Goal: Use online tool/utility: Utilize a website feature to perform a specific function

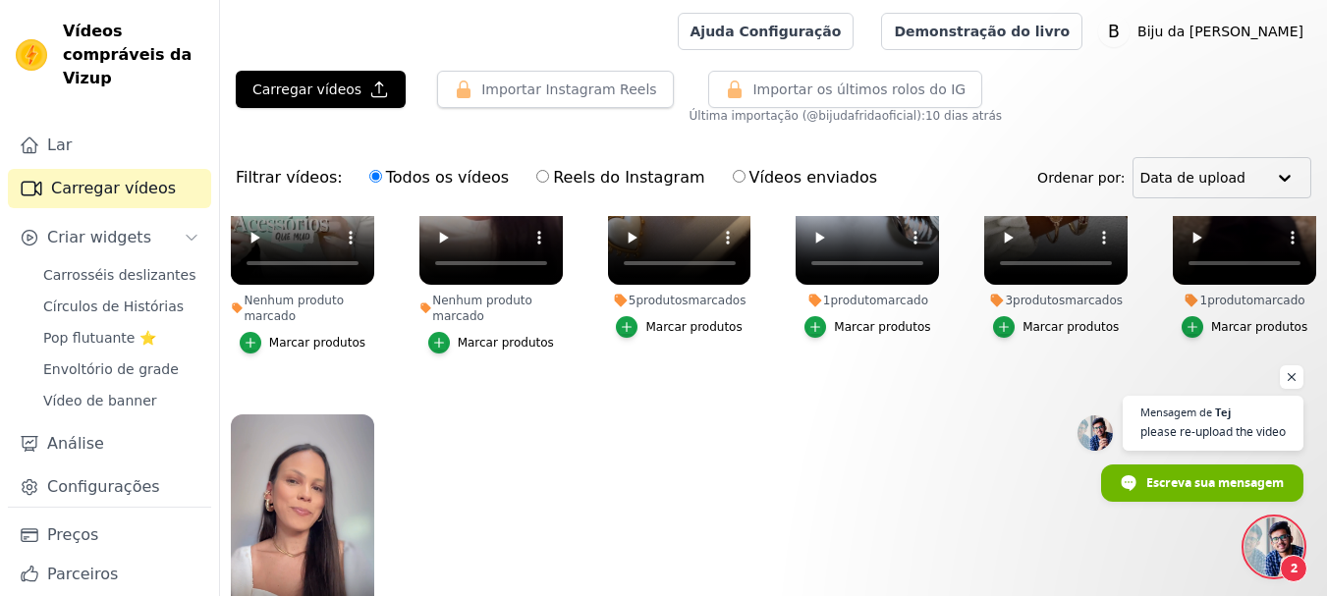
scroll to position [240, 0]
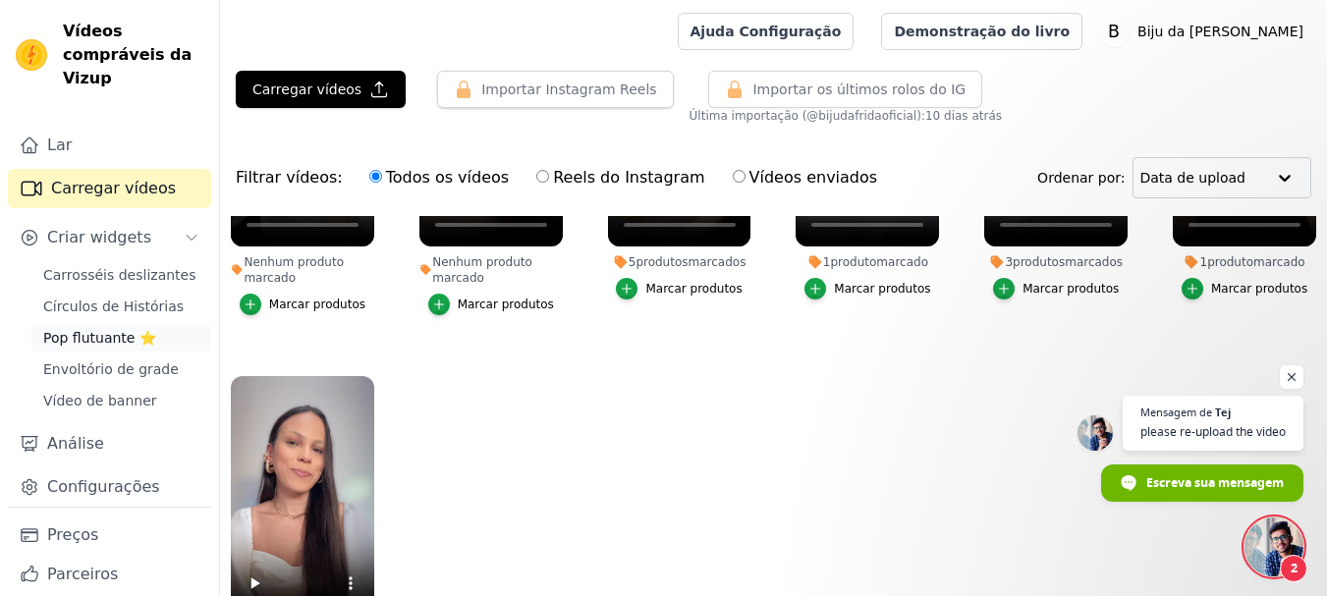
click at [117, 342] on font "Pop flutuante ⭐" at bounding box center [99, 338] width 113 height 16
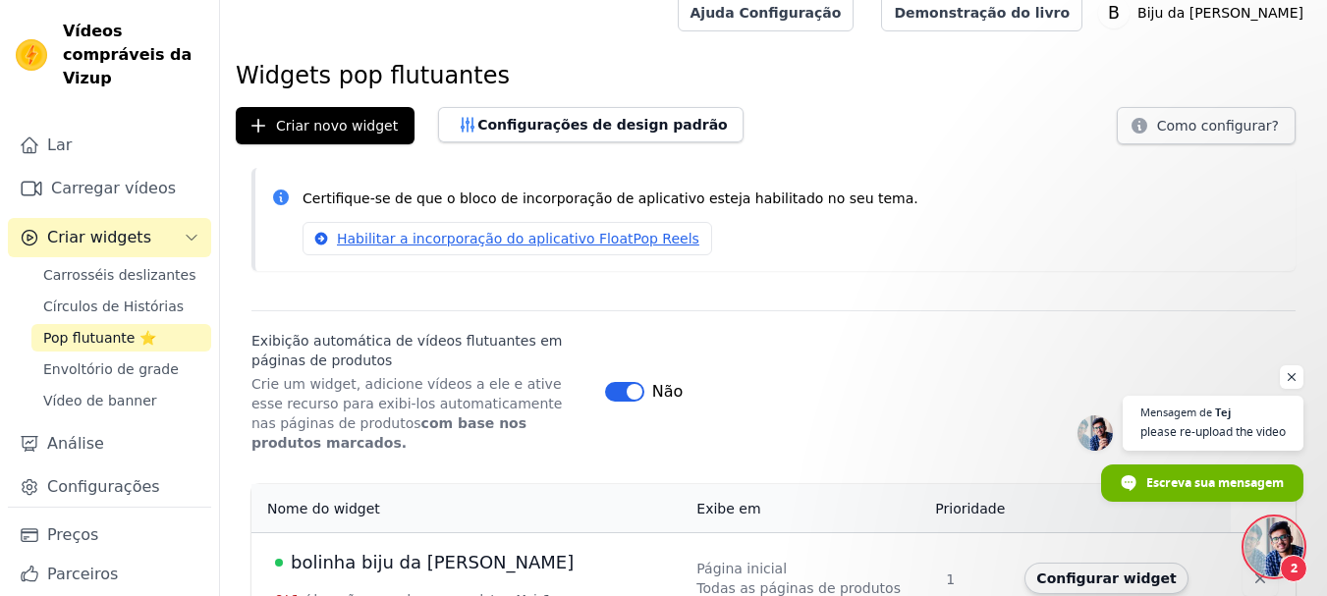
scroll to position [35, 0]
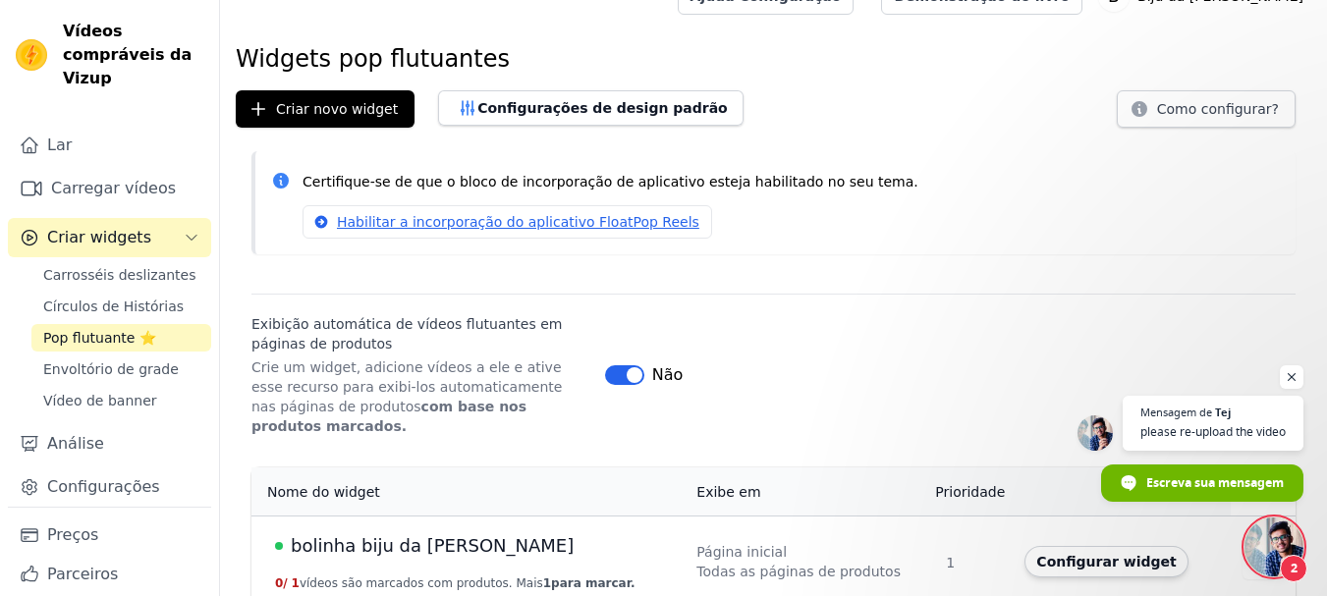
click at [410, 535] on font "bolinha biju da [PERSON_NAME]" at bounding box center [432, 545] width 283 height 21
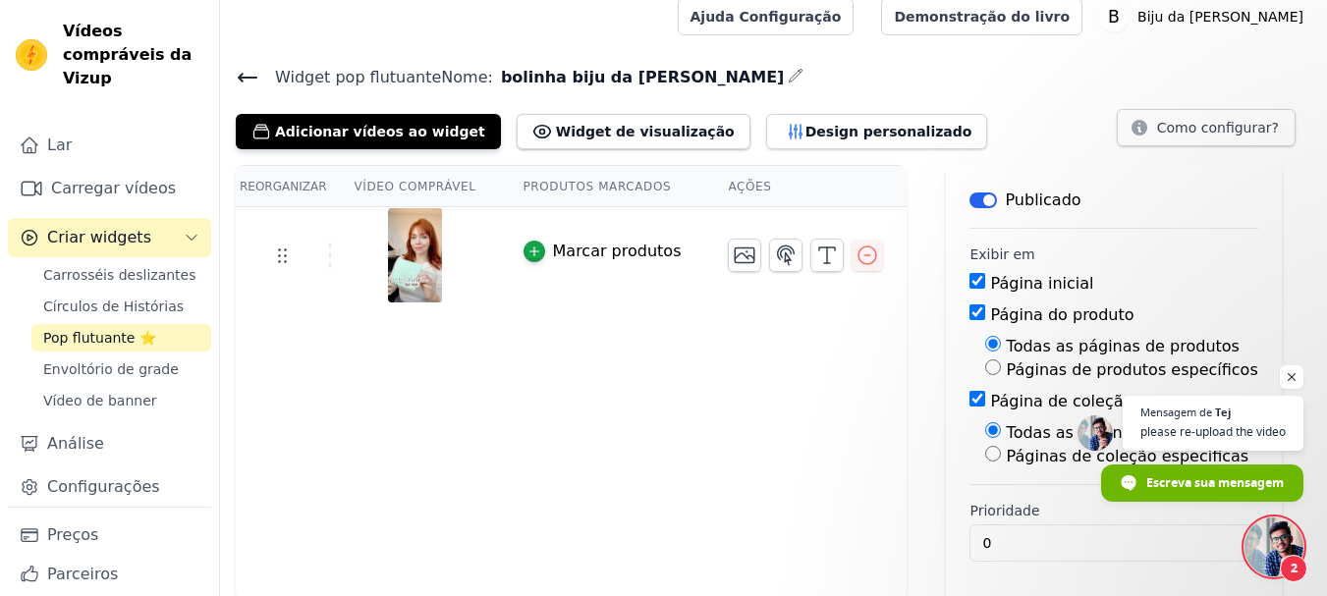
scroll to position [19, 0]
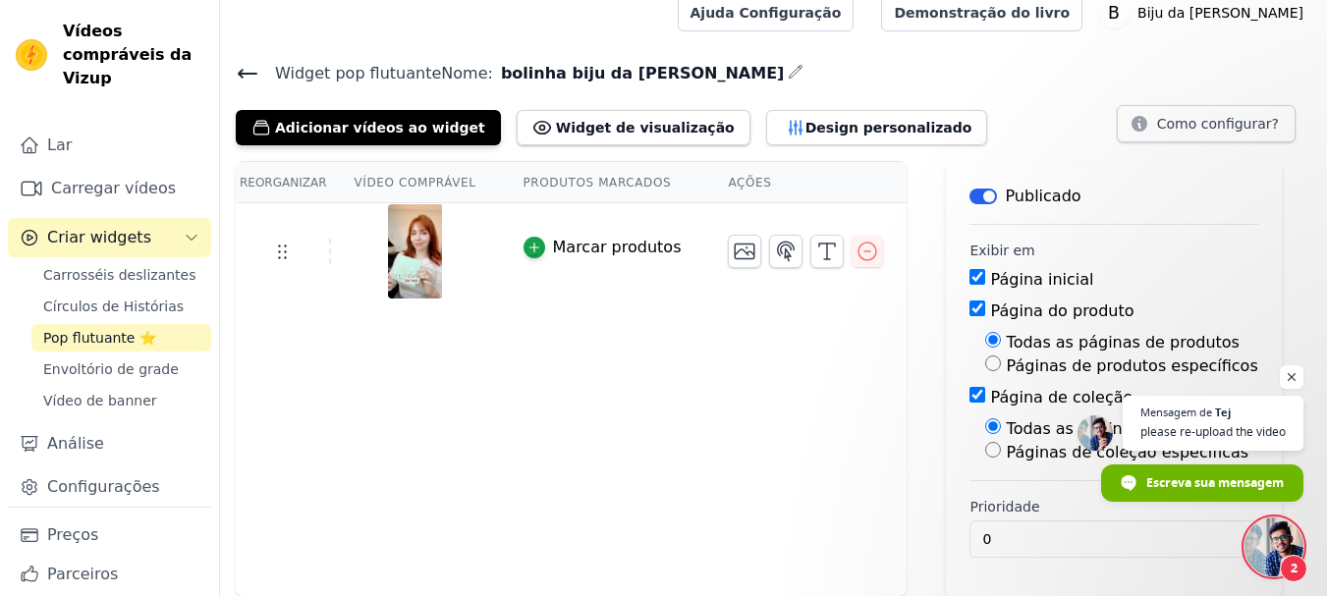
click at [592, 190] on font "Produtos marcados" at bounding box center [597, 183] width 148 height 14
click at [728, 181] on font "Ações" at bounding box center [749, 183] width 43 height 14
click at [805, 121] on font "Design personalizado" at bounding box center [888, 128] width 167 height 16
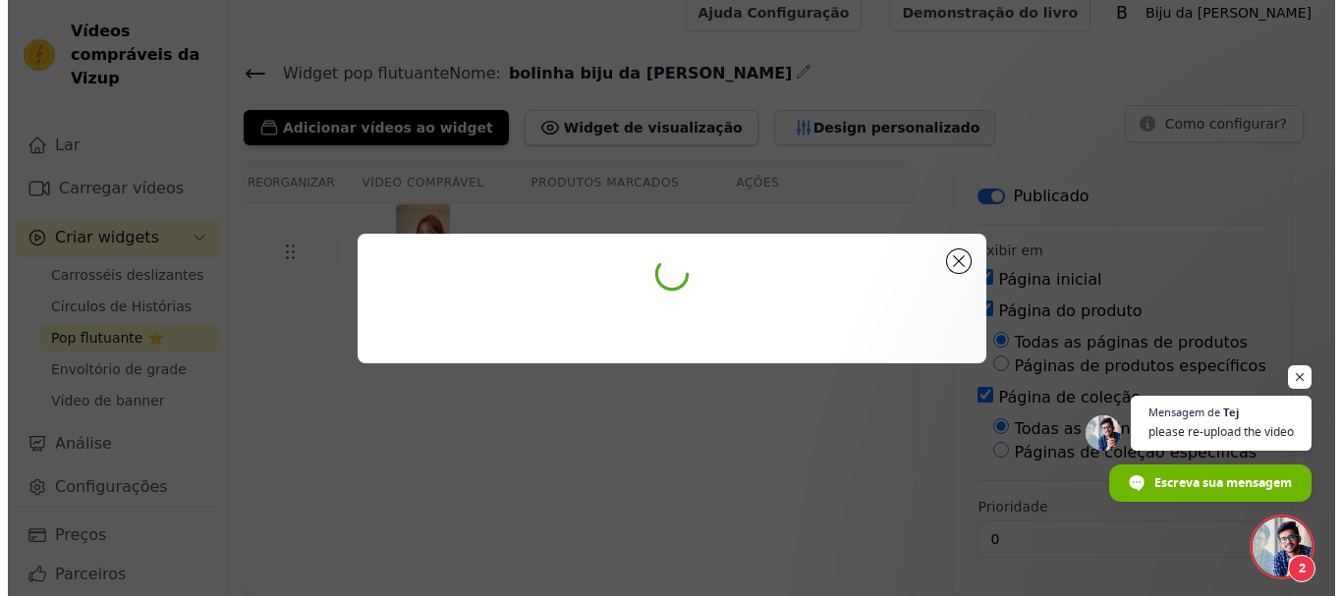
scroll to position [0, 0]
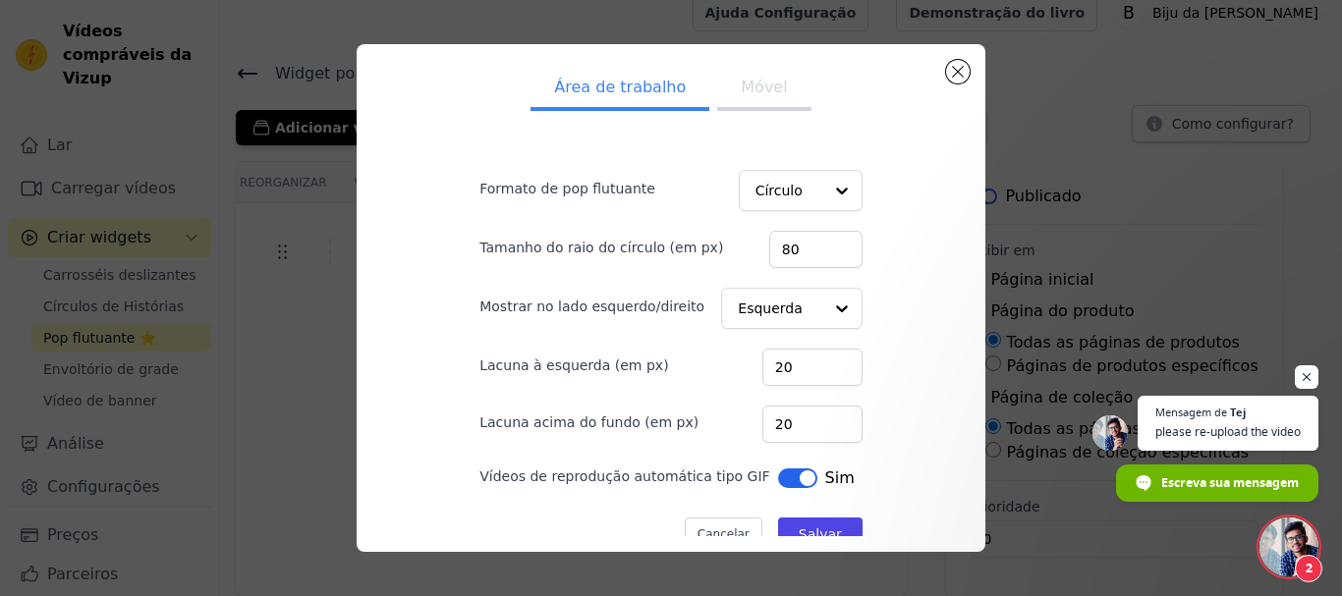
click at [742, 86] on font "Móvel" at bounding box center [764, 87] width 46 height 19
click at [631, 90] on font "Área de trabalho" at bounding box center [620, 87] width 132 height 19
click at [821, 188] on div at bounding box center [840, 191] width 39 height 39
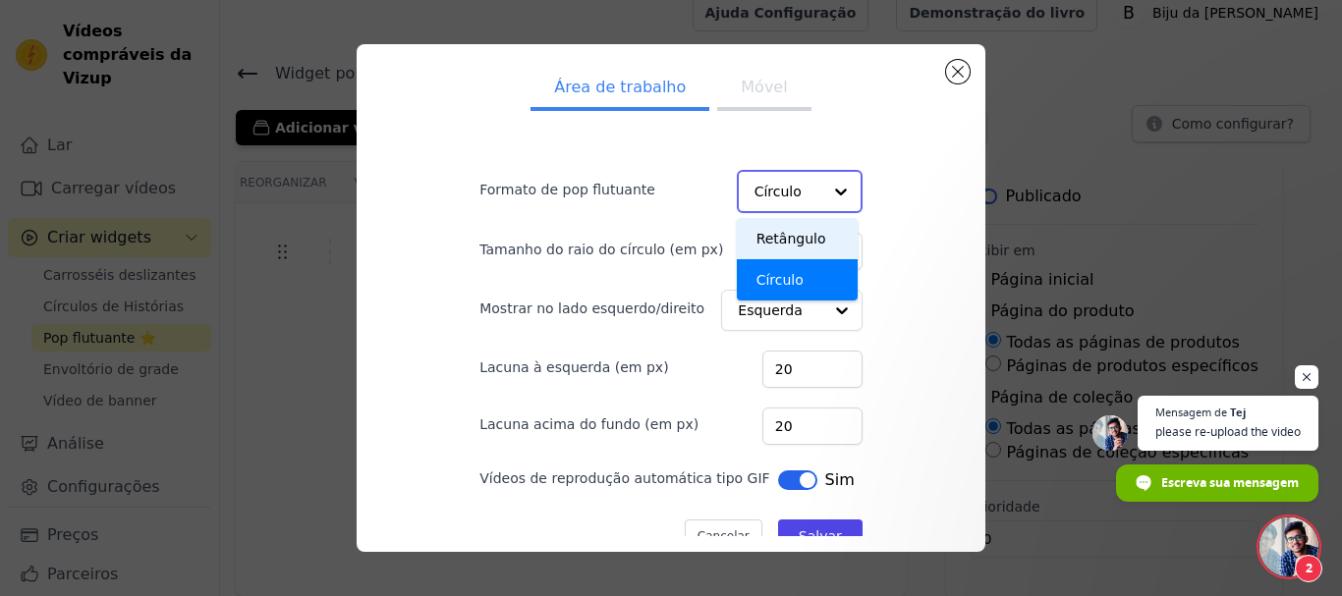
click at [812, 238] on div "Retângulo" at bounding box center [797, 238] width 121 height 41
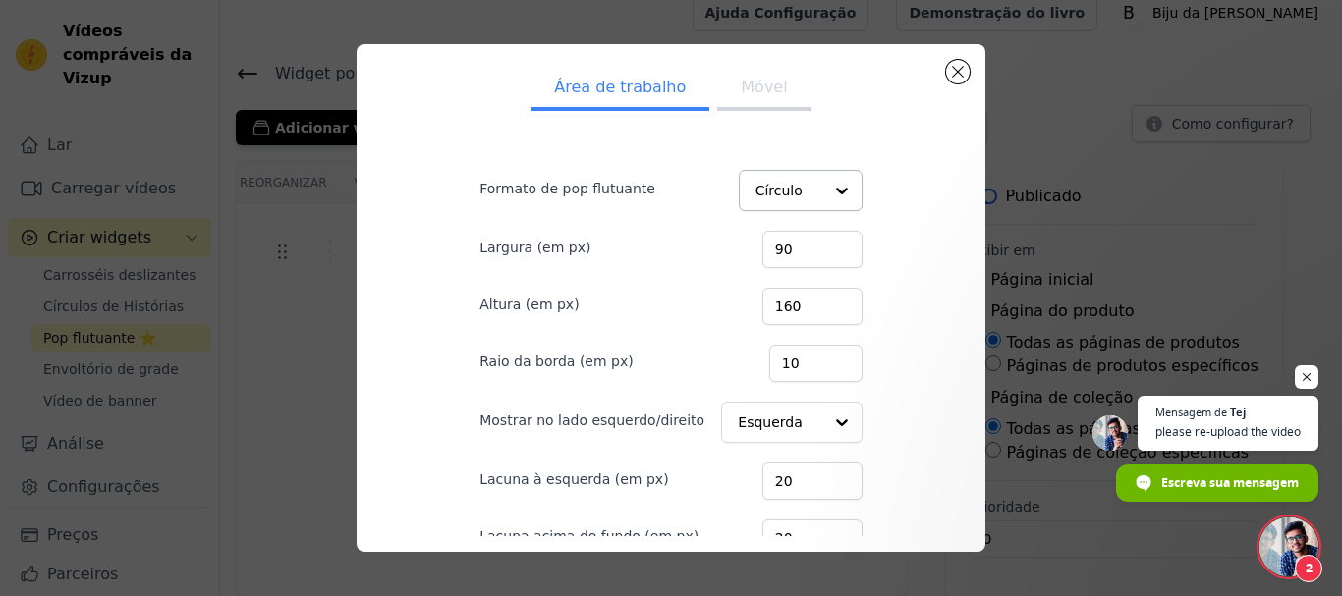
click at [754, 78] on font "Móvel" at bounding box center [764, 87] width 46 height 19
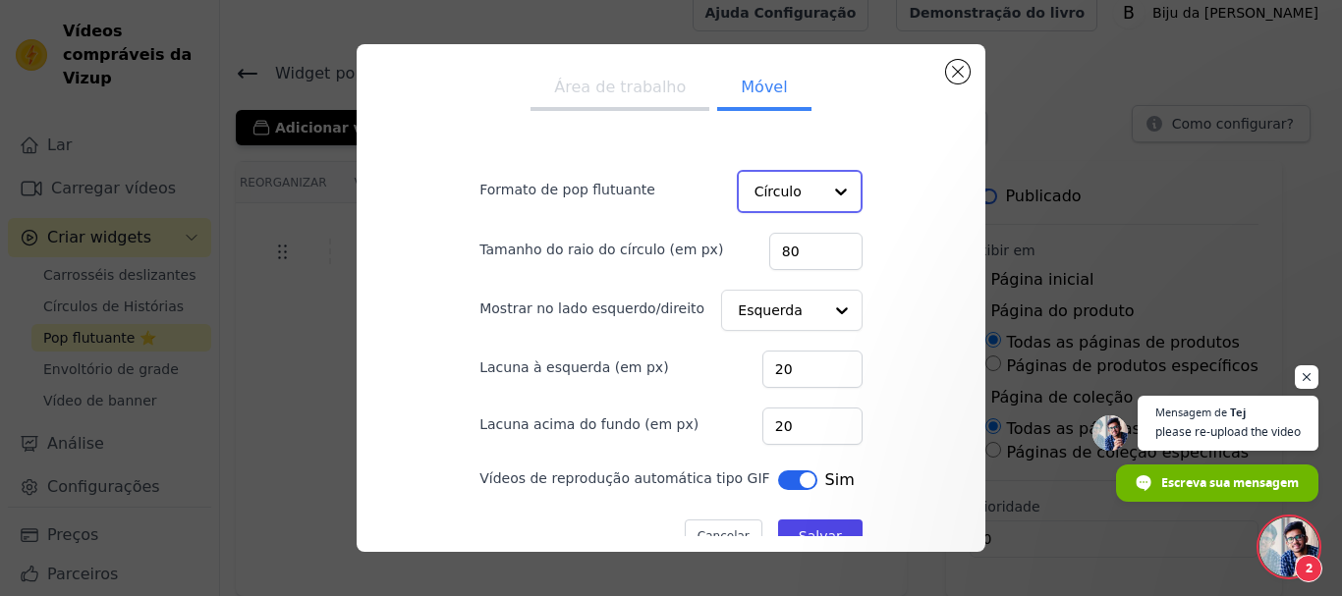
click at [821, 188] on div at bounding box center [840, 191] width 39 height 39
click at [807, 241] on div "Retângulo" at bounding box center [797, 238] width 121 height 41
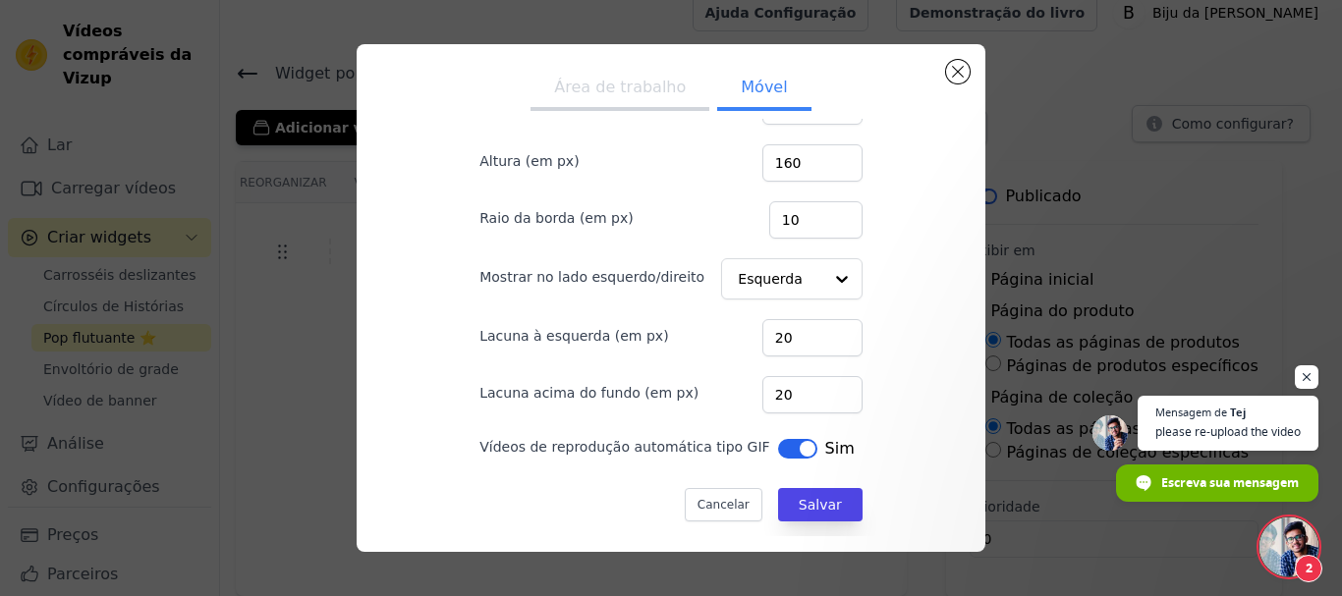
scroll to position [143, 0]
click at [627, 91] on font "Área de trabalho" at bounding box center [620, 87] width 132 height 19
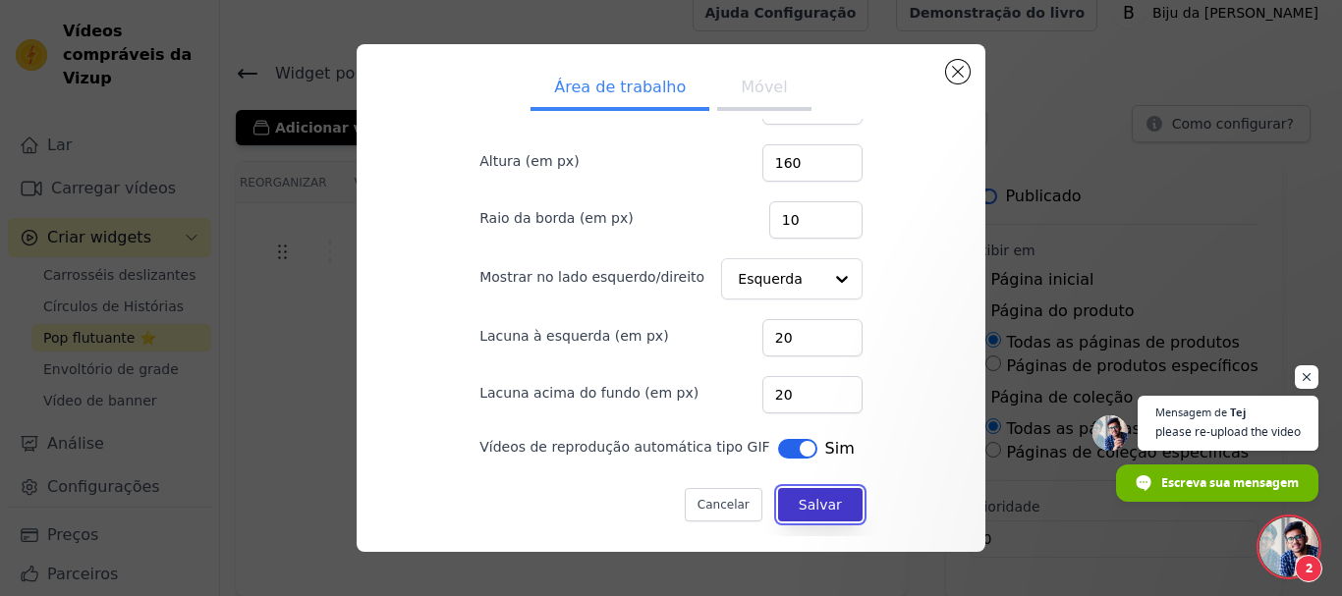
click at [798, 505] on font "Salvar" at bounding box center [819, 505] width 43 height 16
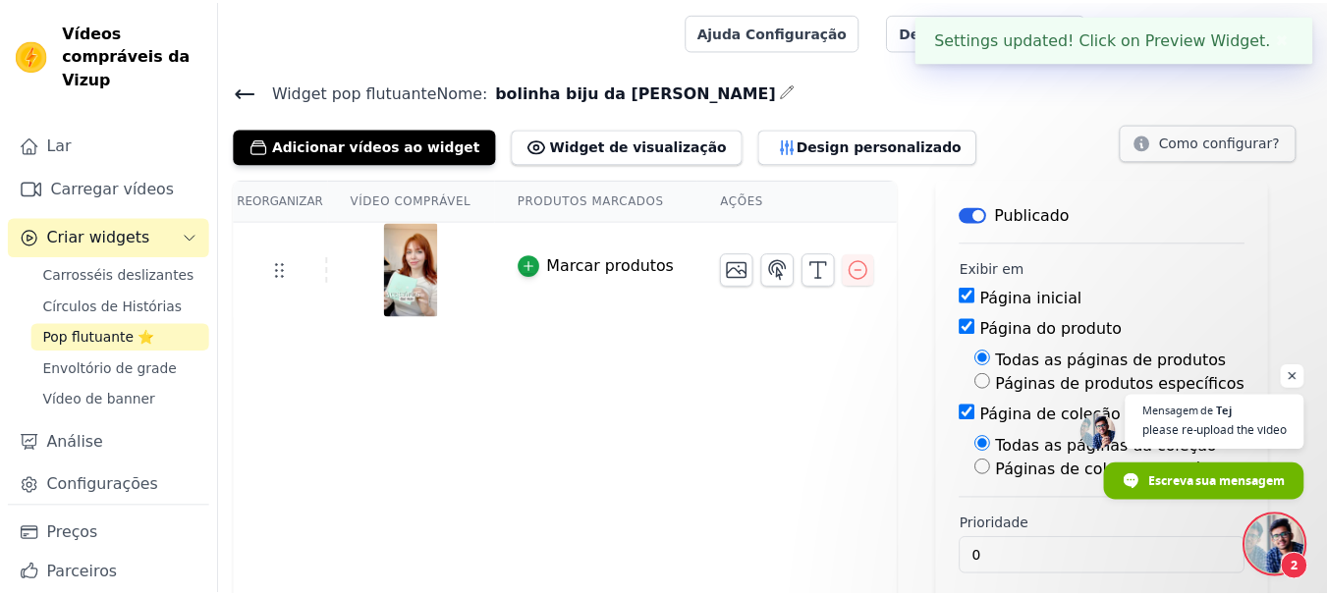
scroll to position [19, 0]
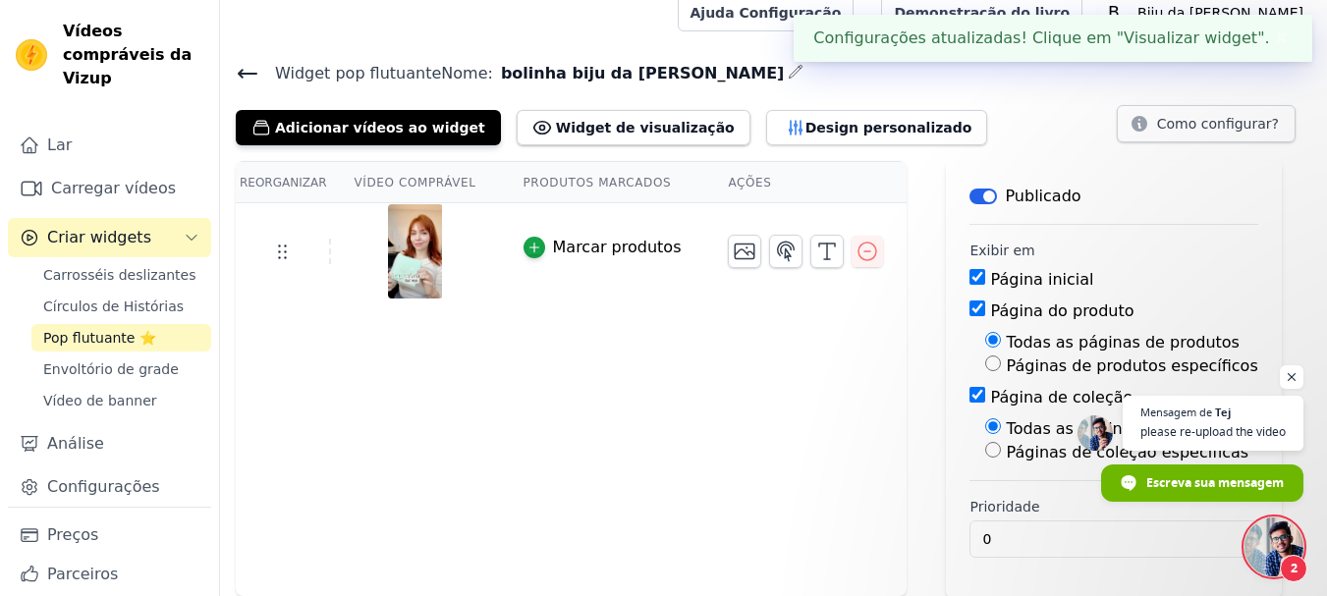
click at [594, 104] on div "Adicionar vídeos ao widget Widget de visualização Design personalizado" at bounding box center [619, 123] width 767 height 43
click at [593, 124] on font "Widget de visualização" at bounding box center [645, 128] width 179 height 16
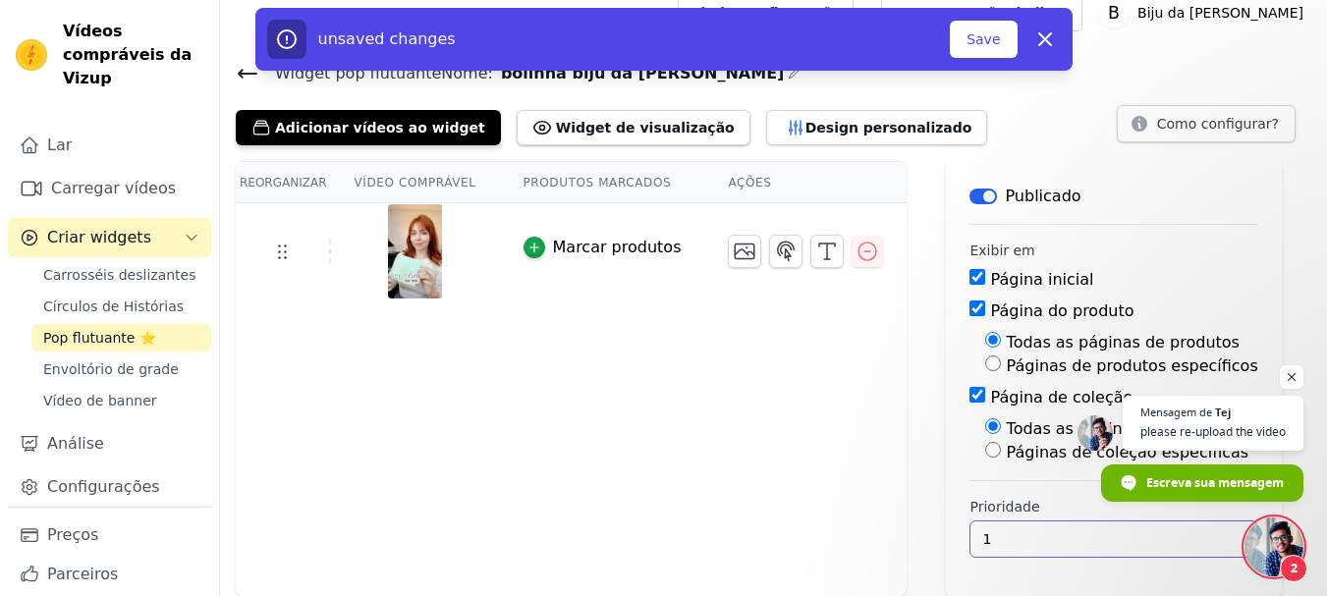
type input "1"
click at [1152, 530] on input "1" at bounding box center [1113, 539] width 288 height 37
click at [979, 35] on font "Salvar" at bounding box center [979, 39] width 43 height 16
